Goal: Task Accomplishment & Management: Manage account settings

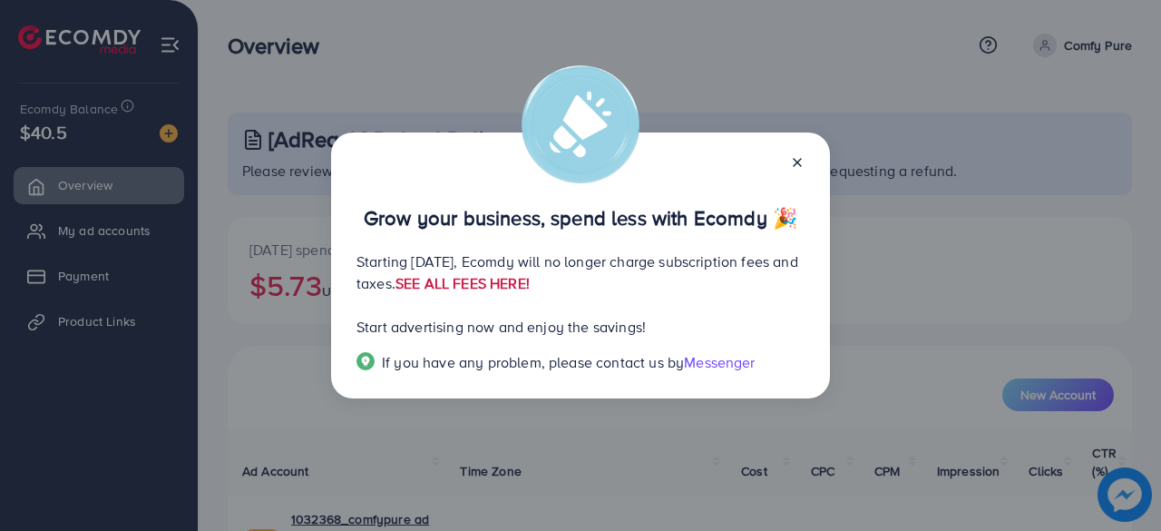
click at [530, 279] on link "SEE ALL FEES HERE!" at bounding box center [463, 283] width 134 height 20
click at [798, 164] on icon at bounding box center [797, 162] width 15 height 15
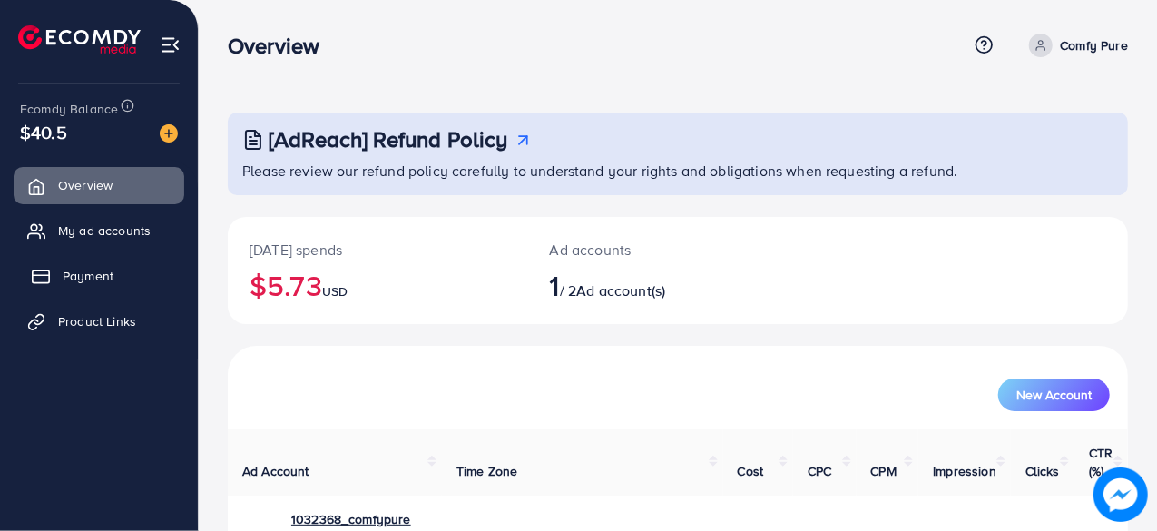
click at [76, 277] on span "Payment" at bounding box center [88, 276] width 51 height 18
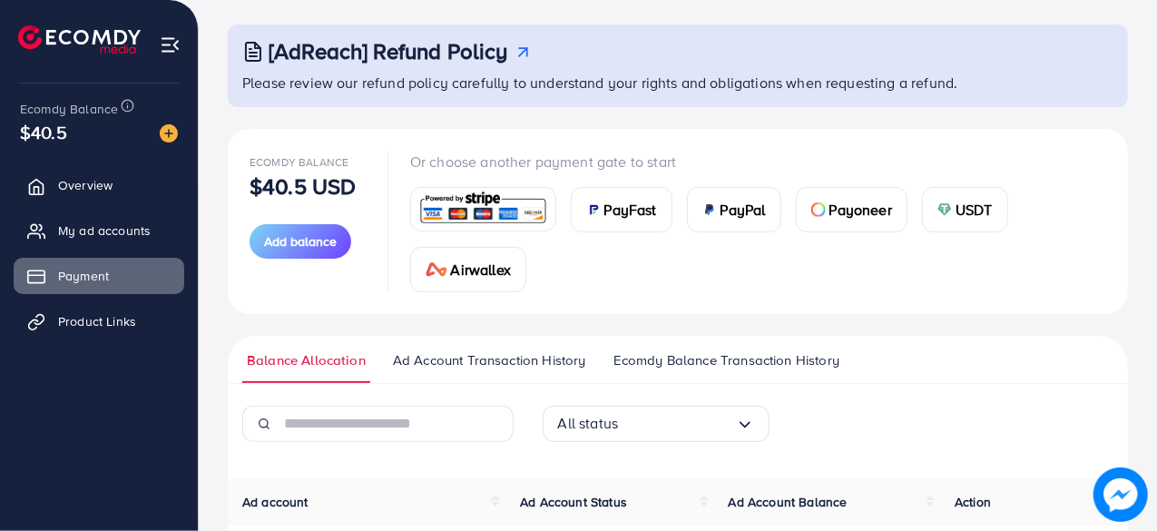
scroll to position [11, 0]
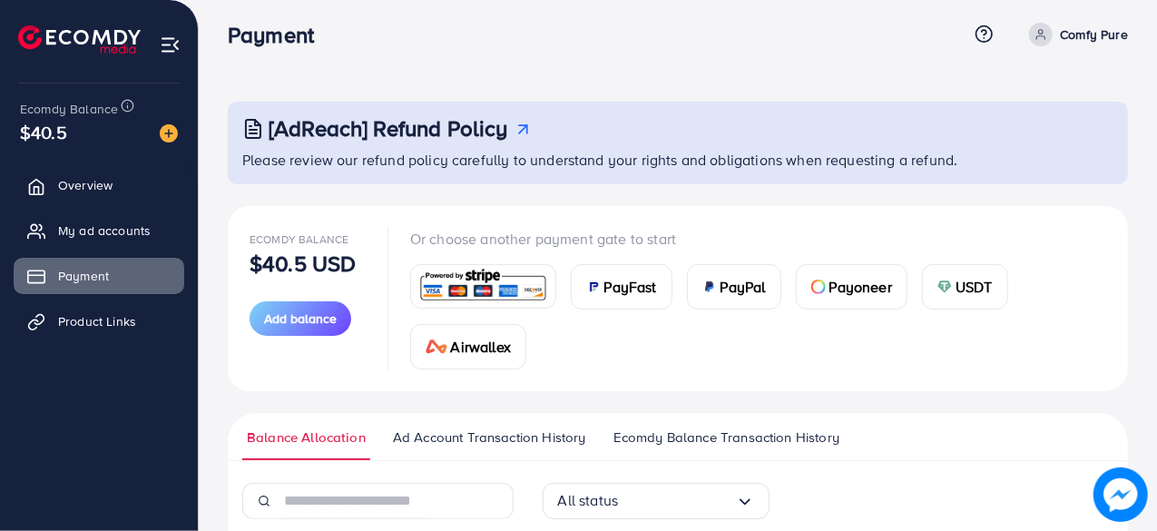
click at [458, 284] on img at bounding box center [482, 286] width 133 height 39
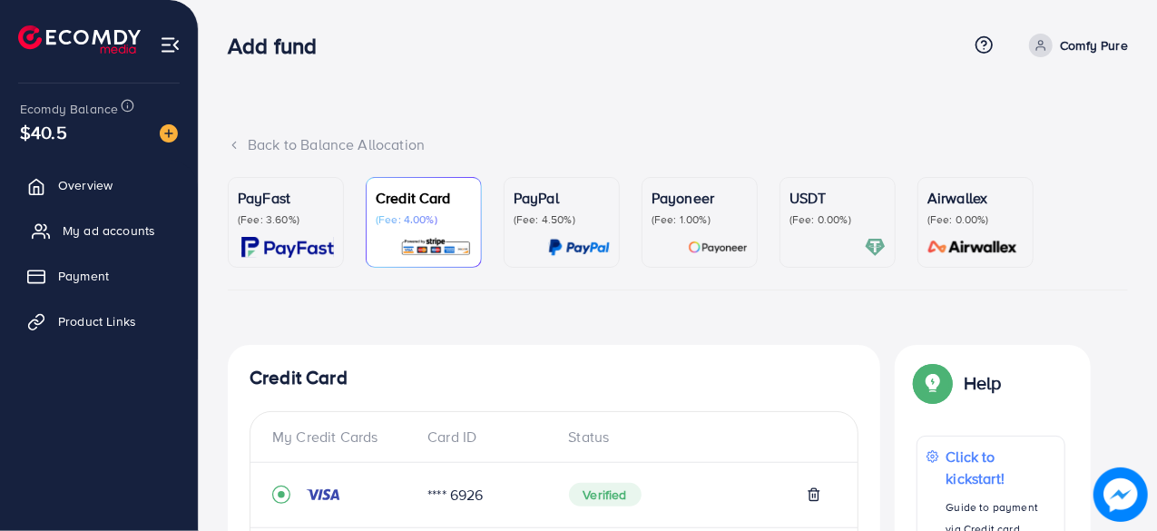
click at [125, 230] on span "My ad accounts" at bounding box center [109, 230] width 93 height 18
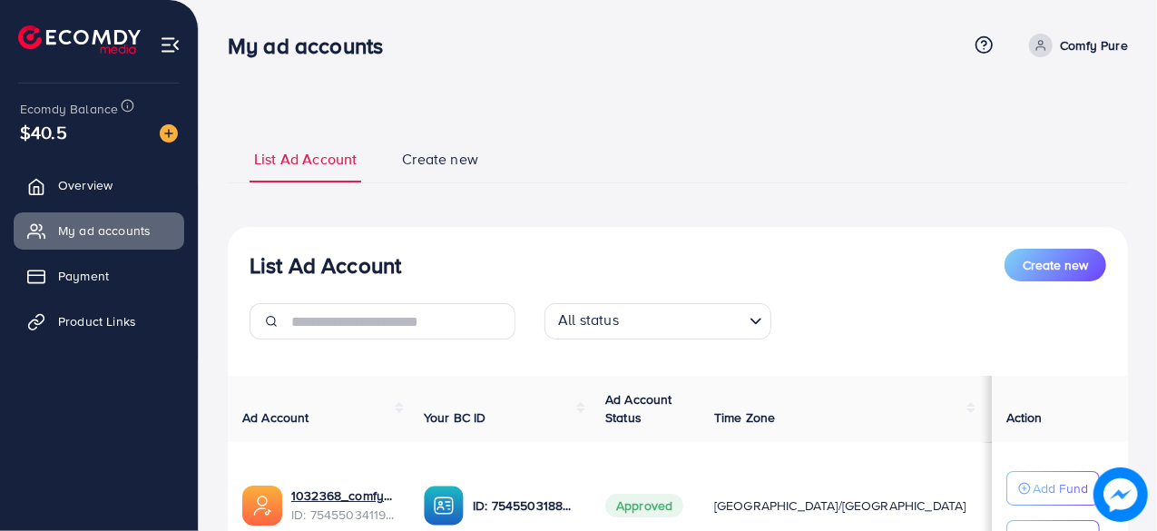
scroll to position [167, 0]
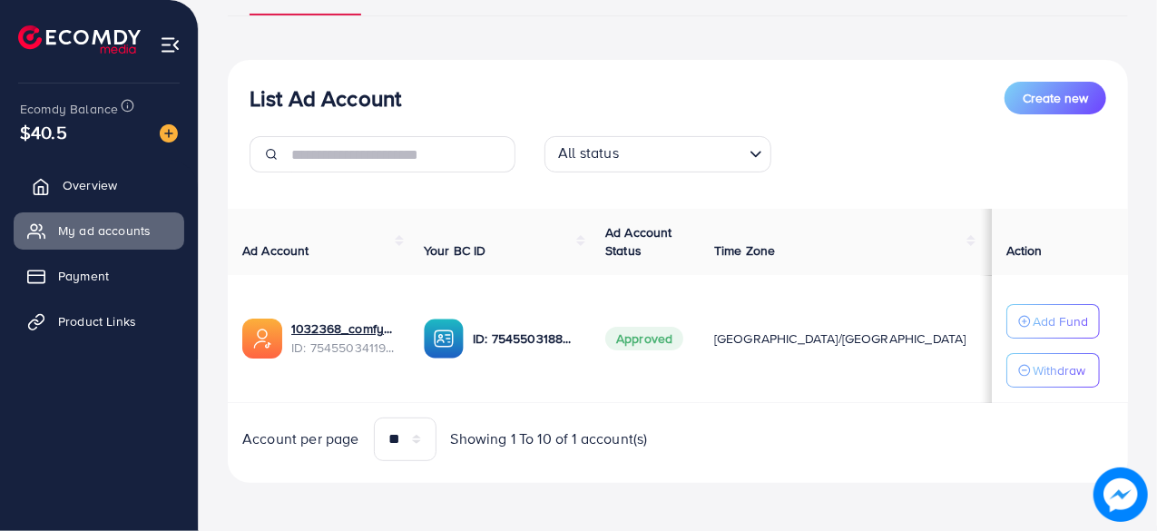
click at [94, 186] on span "Overview" at bounding box center [90, 185] width 54 height 18
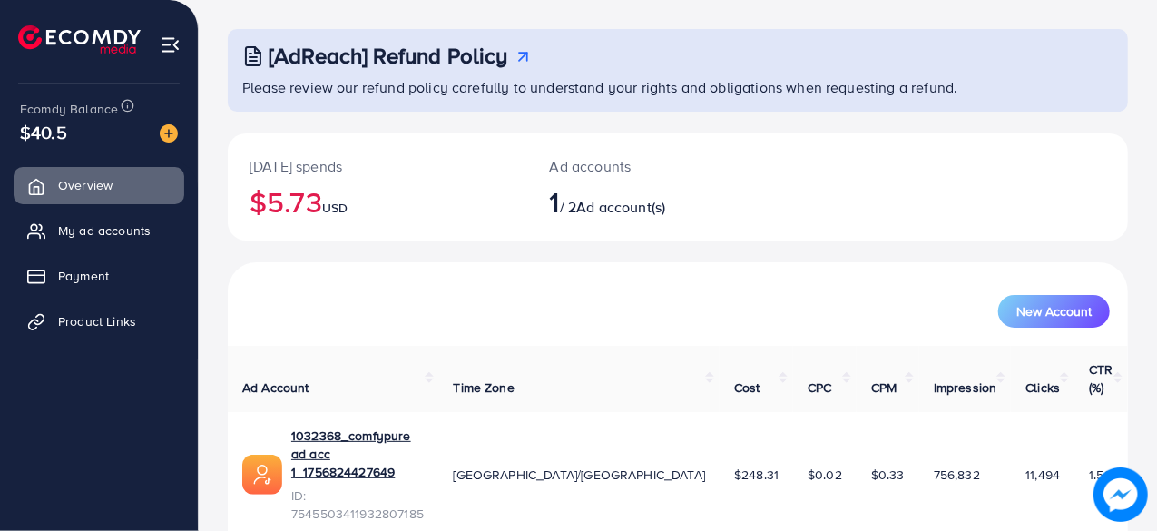
scroll to position [93, 0]
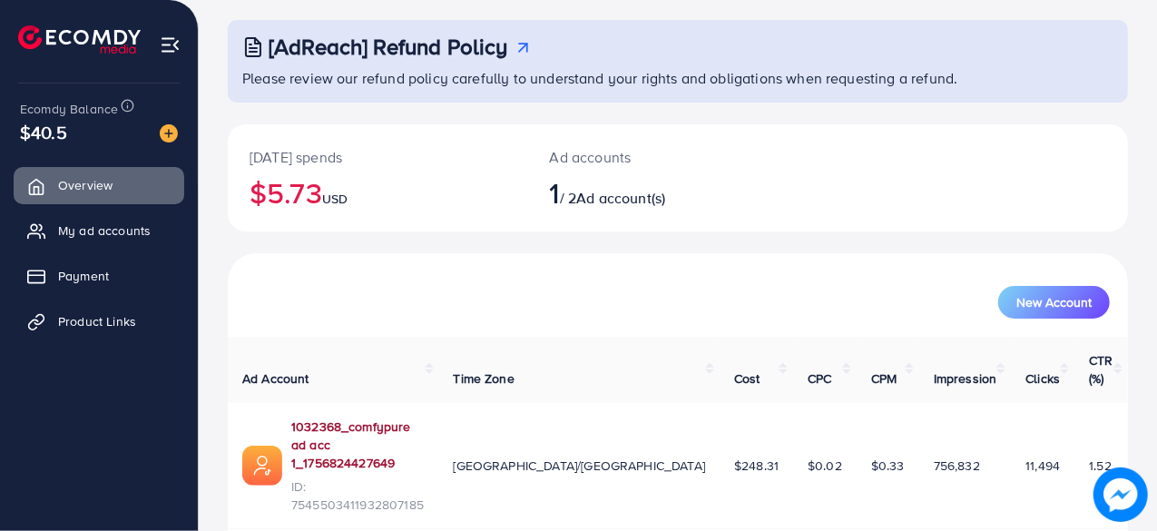
click at [425, 417] on link "1032368_comfypure ad acc 1_1756824427649" at bounding box center [357, 444] width 133 height 55
